Goal: Task Accomplishment & Management: Manage account settings

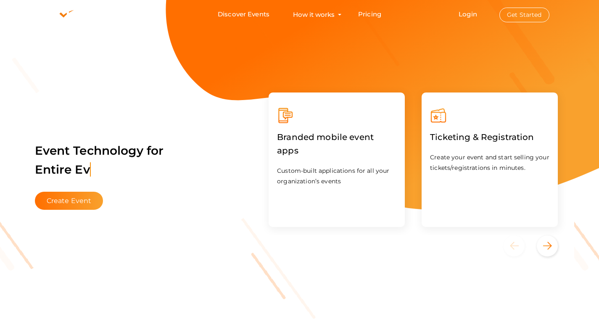
click at [527, 15] on button "Get Started" at bounding box center [525, 15] width 50 height 15
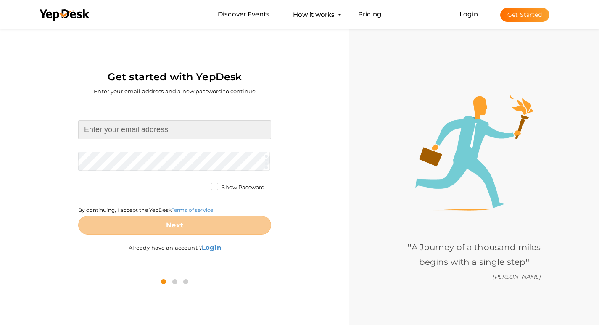
click at [111, 127] on input at bounding box center [174, 129] width 193 height 19
type input "[EMAIL_ADDRESS][DOMAIN_NAME]"
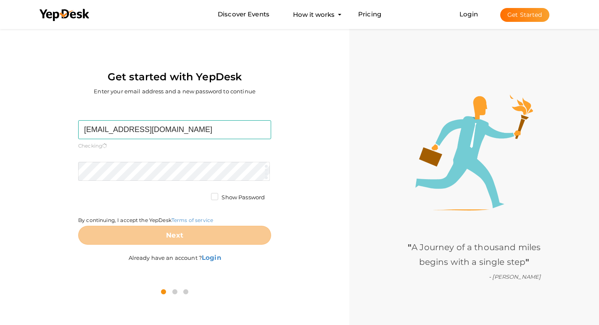
click at [140, 161] on form "krishvihennur@gmail.com Required. Invalid email. Checking You already have a Ye…" at bounding box center [174, 182] width 193 height 124
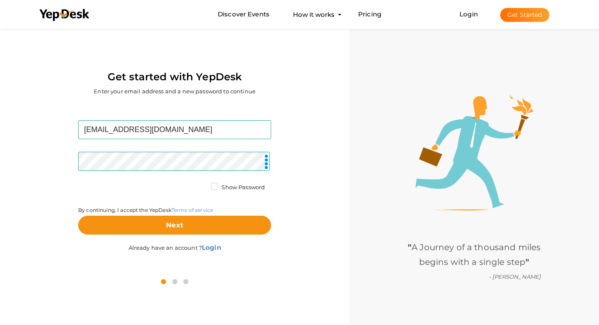
click at [212, 188] on label "Show Password" at bounding box center [238, 187] width 54 height 8
click at [203, 185] on input "Show Password" at bounding box center [203, 185] width 0 height 0
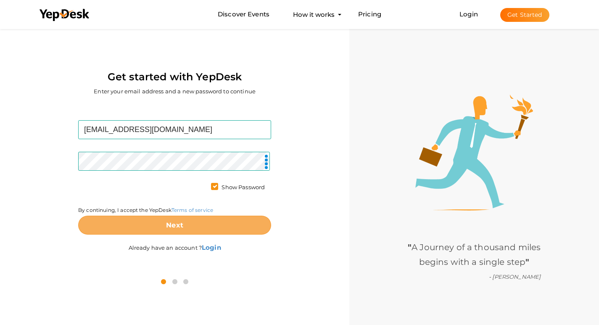
click at [206, 226] on button "Next" at bounding box center [174, 225] width 193 height 19
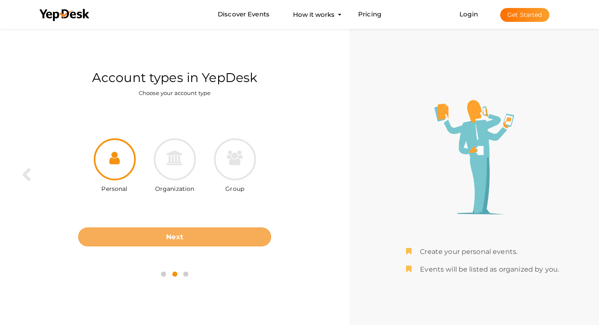
click at [222, 241] on button "Next" at bounding box center [174, 237] width 193 height 19
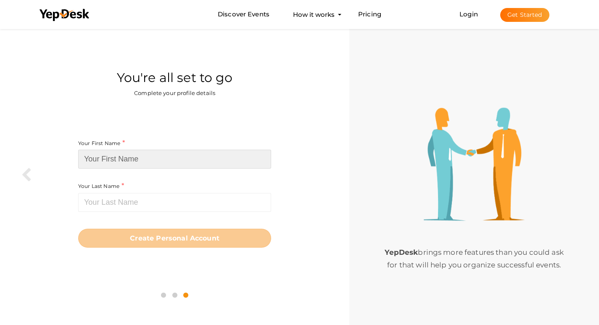
click at [156, 162] on input at bounding box center [174, 159] width 193 height 19
paste input "krishvihennur"
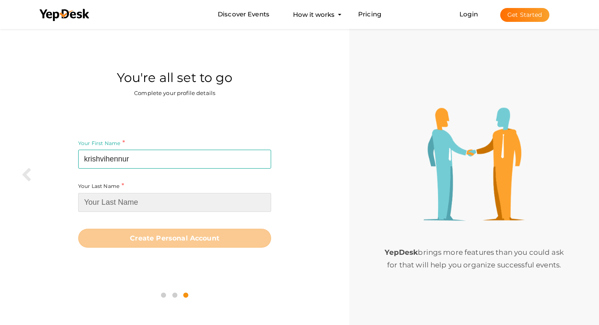
click at [156, 200] on input at bounding box center [174, 202] width 193 height 19
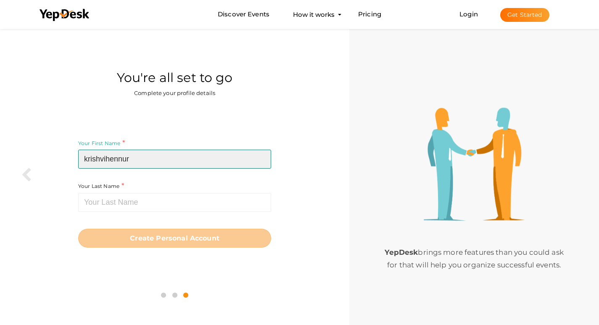
drag, startPoint x: 132, startPoint y: 156, endPoint x: 108, endPoint y: 160, distance: 24.2
click at [108, 160] on input "krishvihennur" at bounding box center [174, 159] width 193 height 19
type input "krishvi"
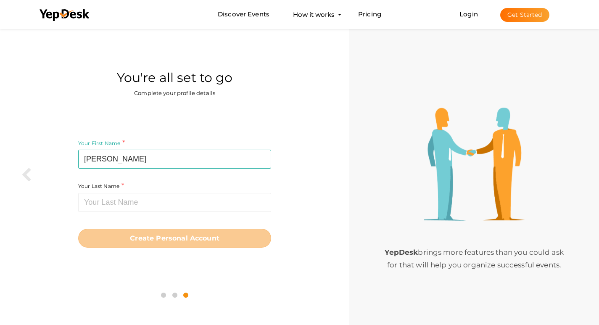
click at [151, 212] on div "Your Last Name Required. Must contain letters only. Must be between 1 and 20 ch…" at bounding box center [174, 202] width 193 height 43
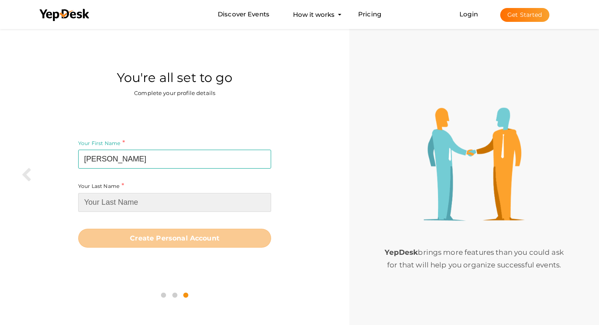
click at [146, 204] on input at bounding box center [174, 202] width 193 height 19
paste input "hennur"
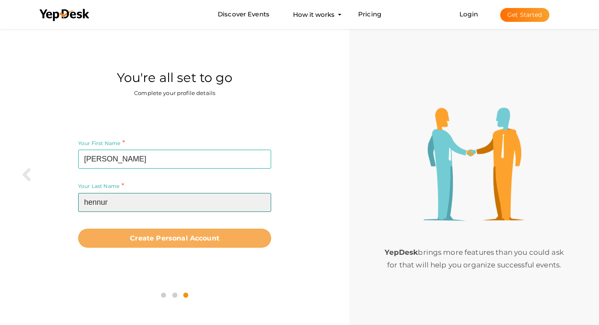
type input "hennur"
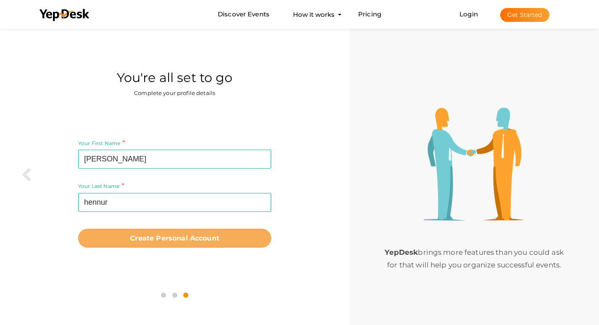
click at [132, 240] on b "Create Personal Account" at bounding box center [175, 238] width 90 height 8
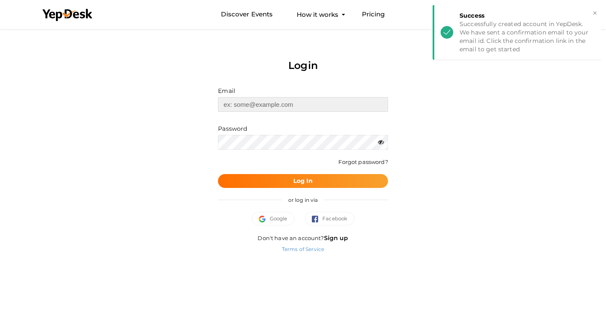
type input "krishvihennur@gmail.com"
click at [593, 12] on button "×" at bounding box center [594, 13] width 5 height 10
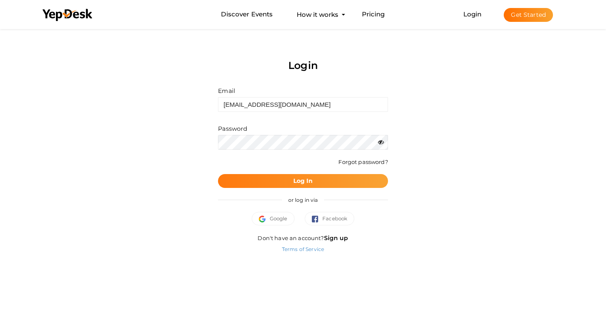
click at [271, 182] on button "Log In" at bounding box center [302, 181] width 169 height 14
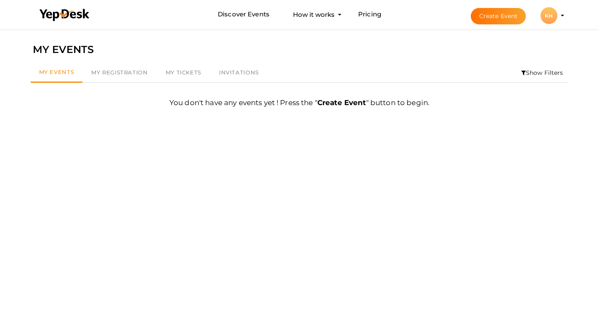
click at [554, 17] on div "KH" at bounding box center [549, 15] width 17 height 17
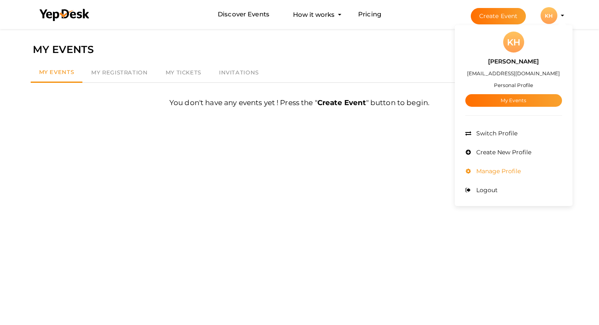
click at [506, 174] on span "Manage Profile" at bounding box center [497, 171] width 47 height 8
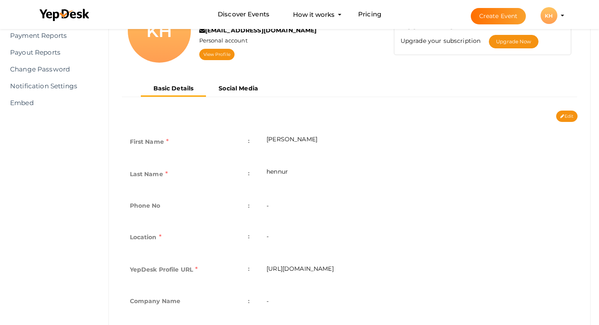
scroll to position [126, 0]
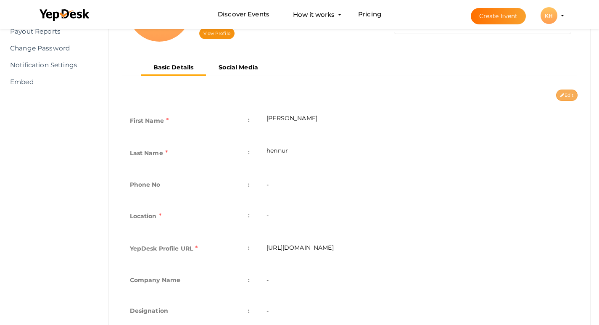
click at [569, 93] on button "Edit" at bounding box center [566, 95] width 21 height 11
type input "krishvi"
type input "hennur"
type input "krishvi-hennur"
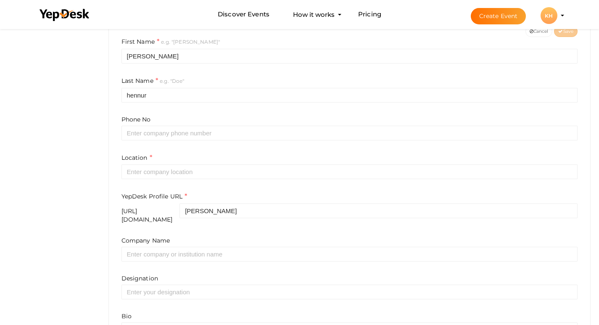
scroll to position [210, 0]
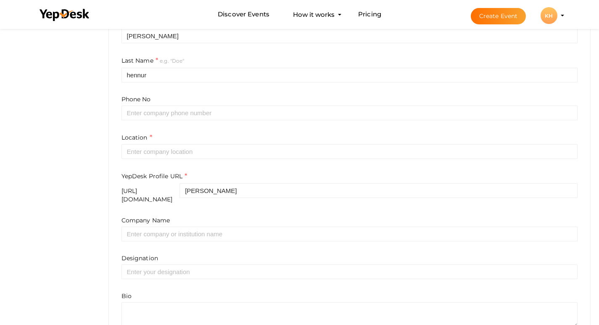
click at [241, 164] on form "First Name e.g. "John" krishvi Last Name e.g. "Doe" hennur Phone No Location Ye…" at bounding box center [350, 172] width 457 height 311
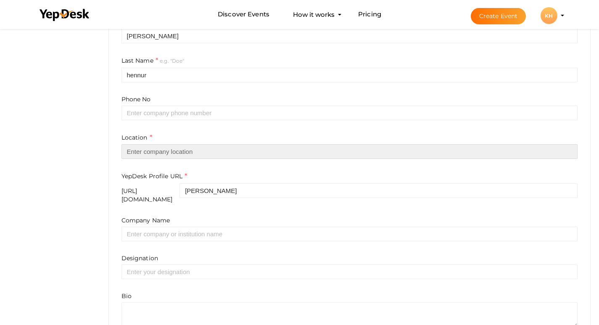
click at [241, 154] on input "text" at bounding box center [350, 151] width 457 height 15
paste input "Bangalore"
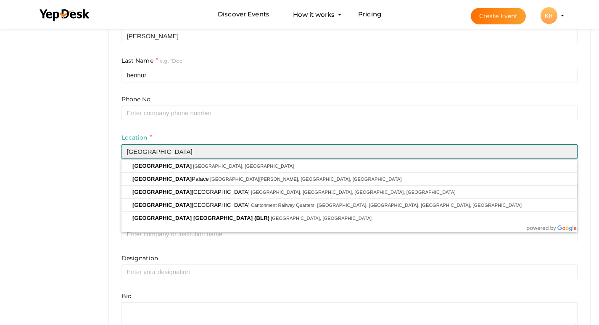
scroll to position [255, 0]
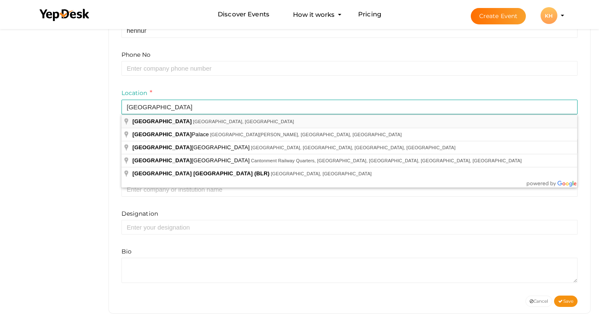
type input "Bangalore, Karnataka, India"
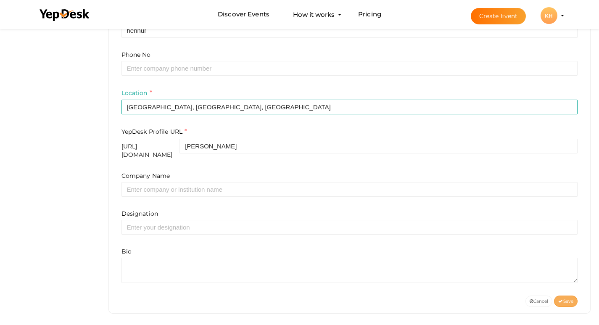
click at [566, 299] on span "Save" at bounding box center [566, 301] width 15 height 5
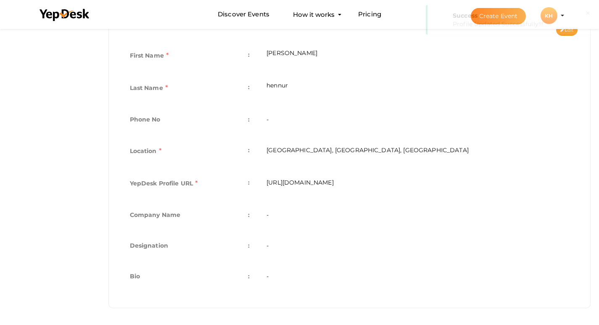
scroll to position [191, 0]
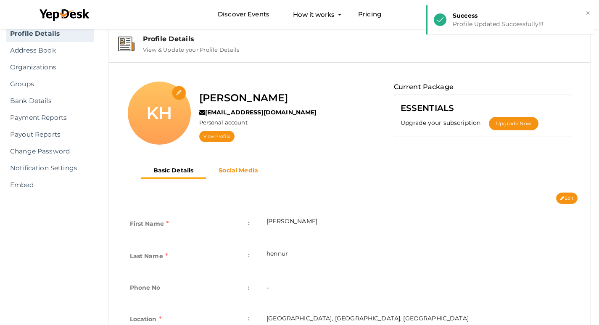
click at [234, 170] on b "Social Media" at bounding box center [239, 171] width 40 height 8
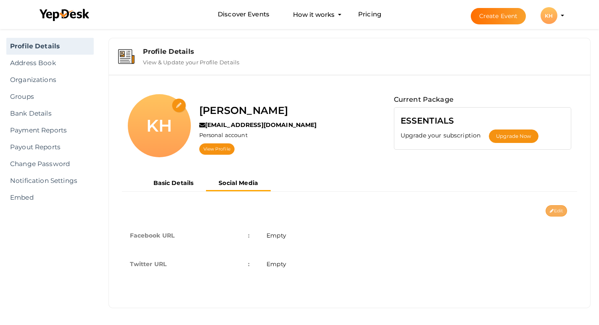
click at [552, 209] on icon at bounding box center [552, 211] width 4 height 5
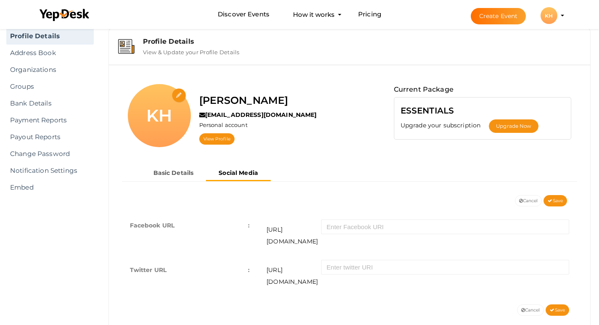
scroll to position [26, 0]
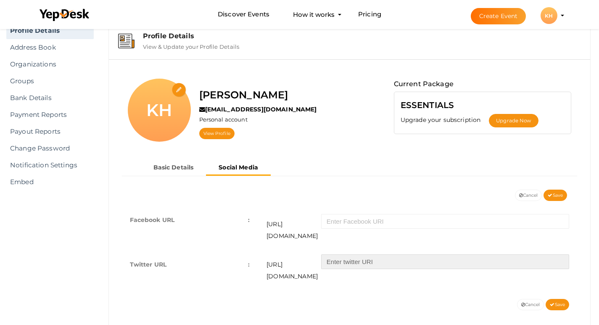
click at [356, 255] on input "text" at bounding box center [445, 261] width 248 height 15
paste input "https://x.com/KHennur45880"
type input "https://x.com/KHennur45880"
click at [553, 303] on icon at bounding box center [552, 305] width 5 height 5
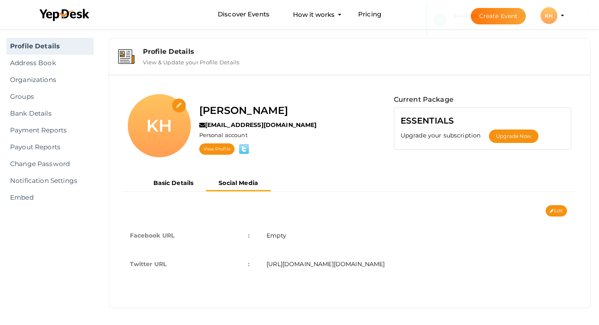
scroll to position [11, 0]
